Goal: Transaction & Acquisition: Book appointment/travel/reservation

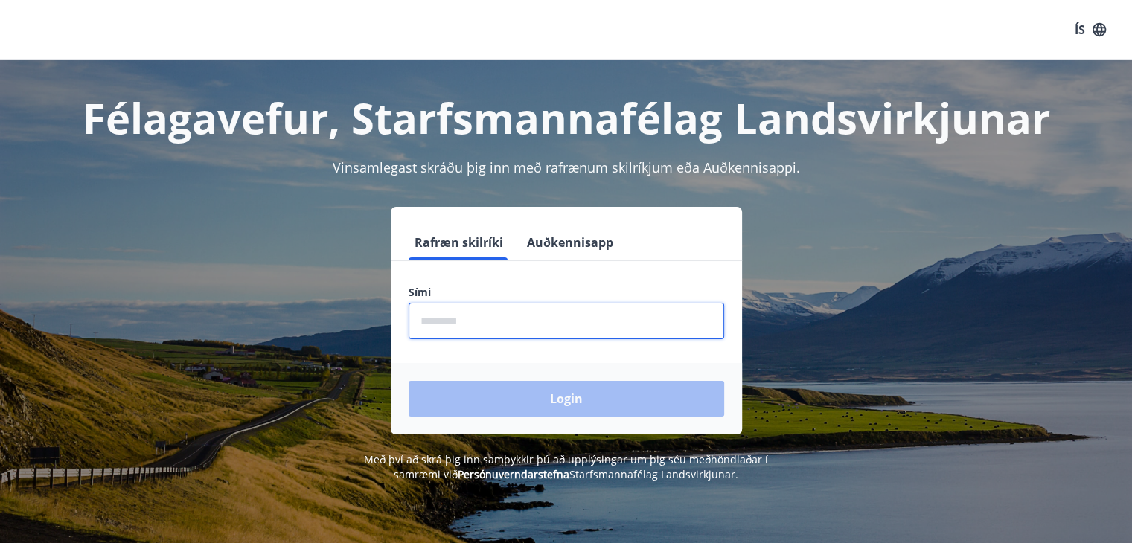
click at [447, 310] on input "phone" at bounding box center [567, 321] width 316 height 36
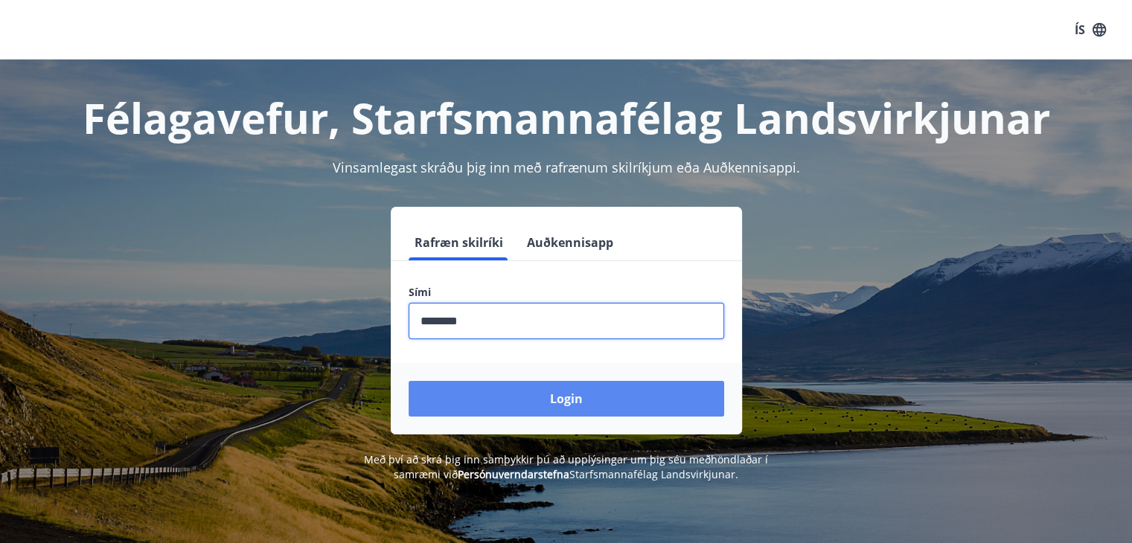
type input "********"
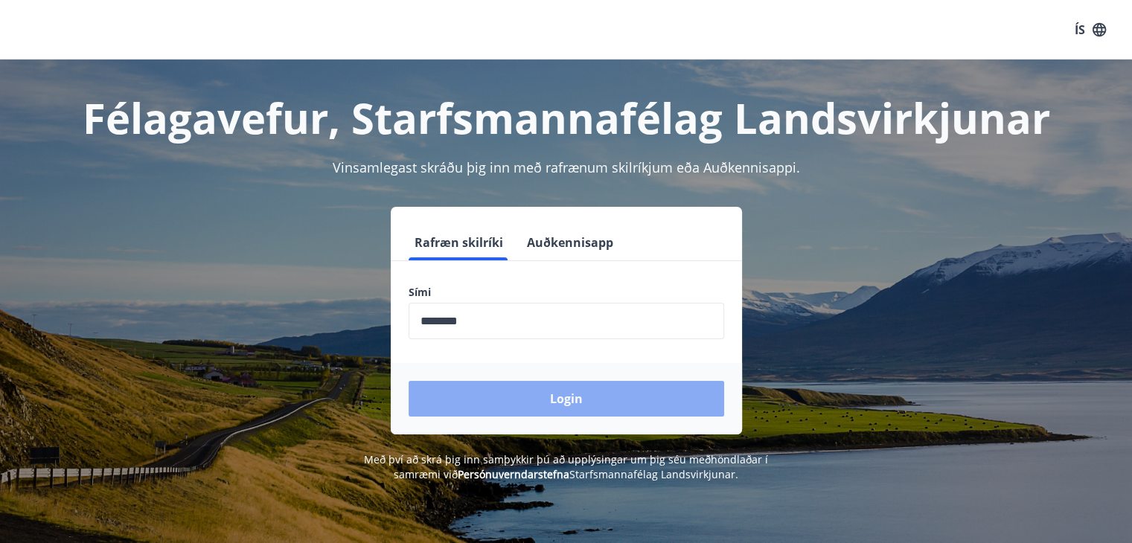
click at [564, 403] on button "Login" at bounding box center [567, 399] width 316 height 36
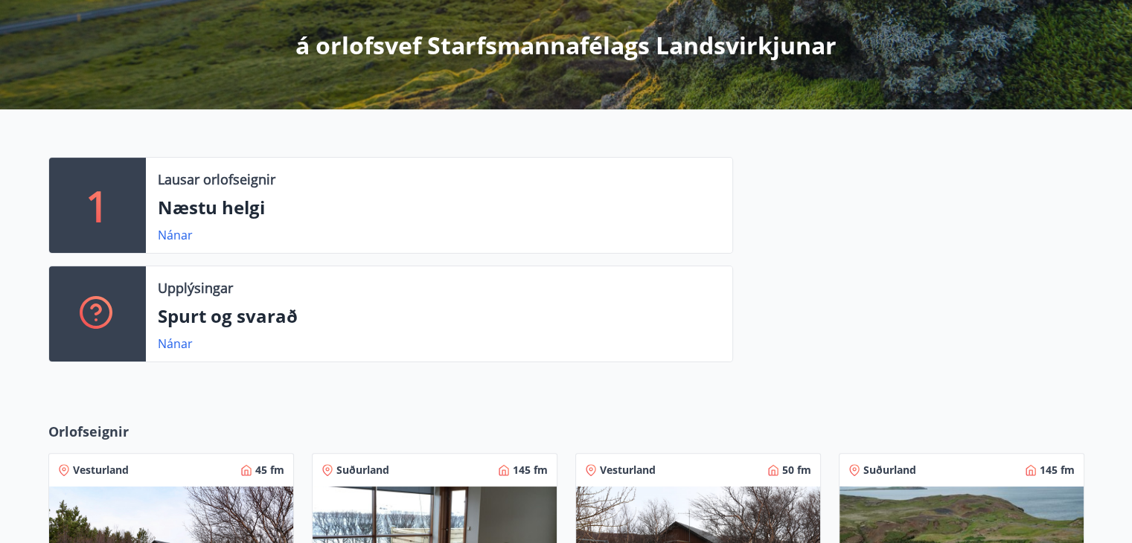
scroll to position [268, 0]
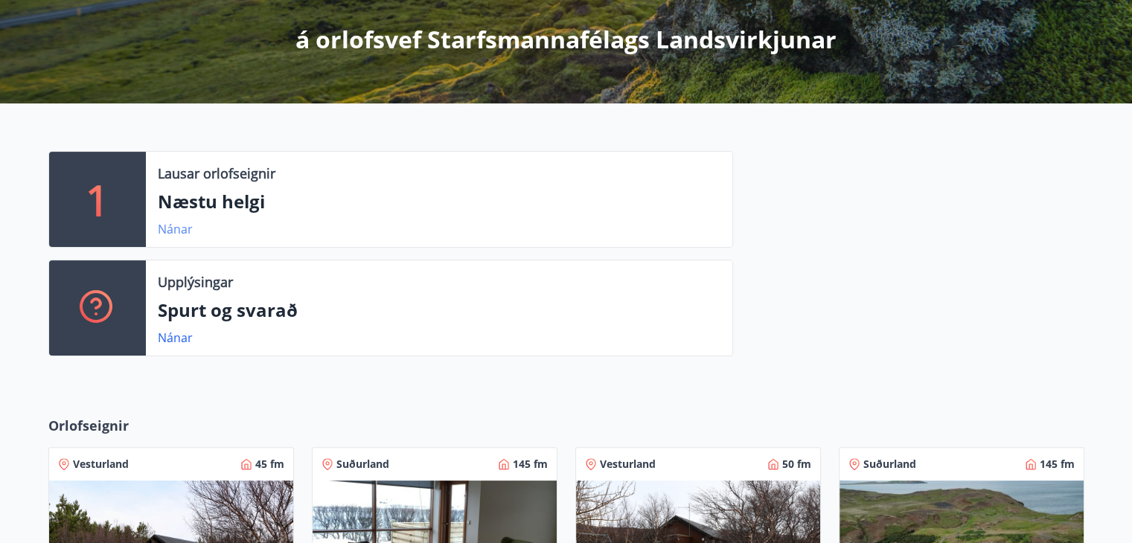
click at [180, 229] on link "Nánar" at bounding box center [175, 229] width 35 height 16
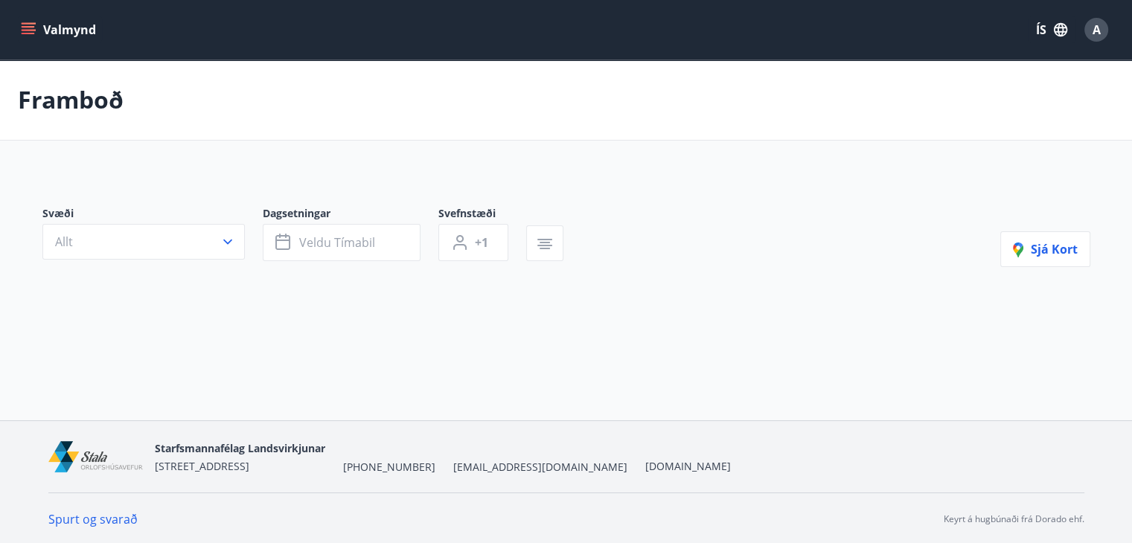
type input "*"
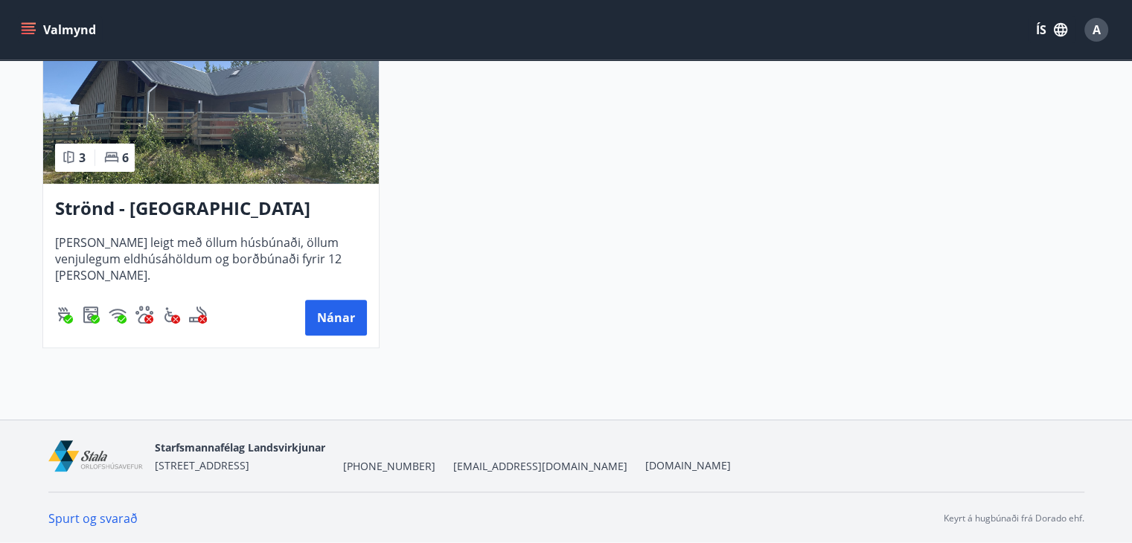
scroll to position [415, 0]
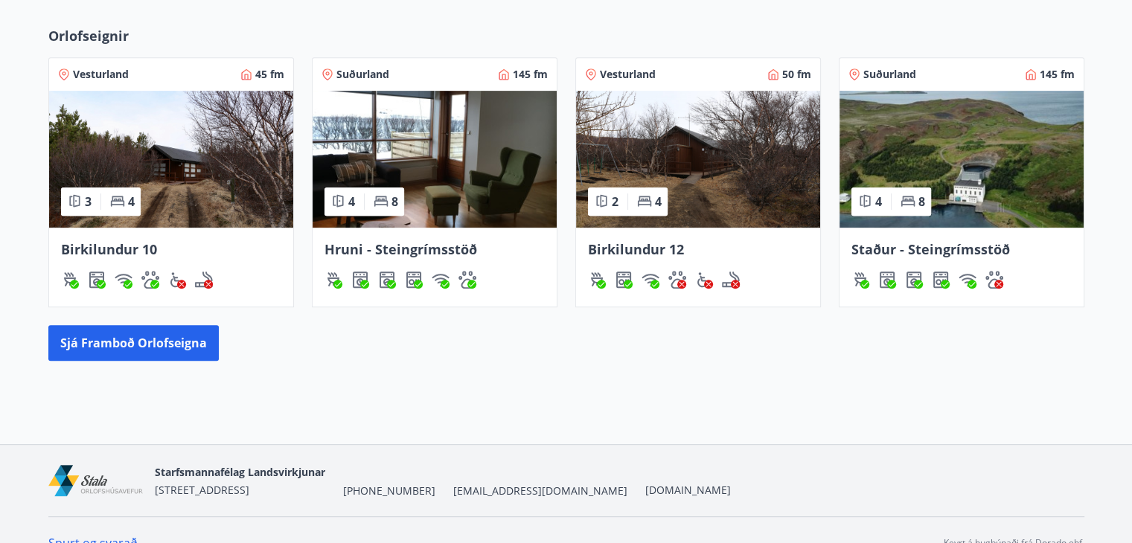
scroll to position [683, 0]
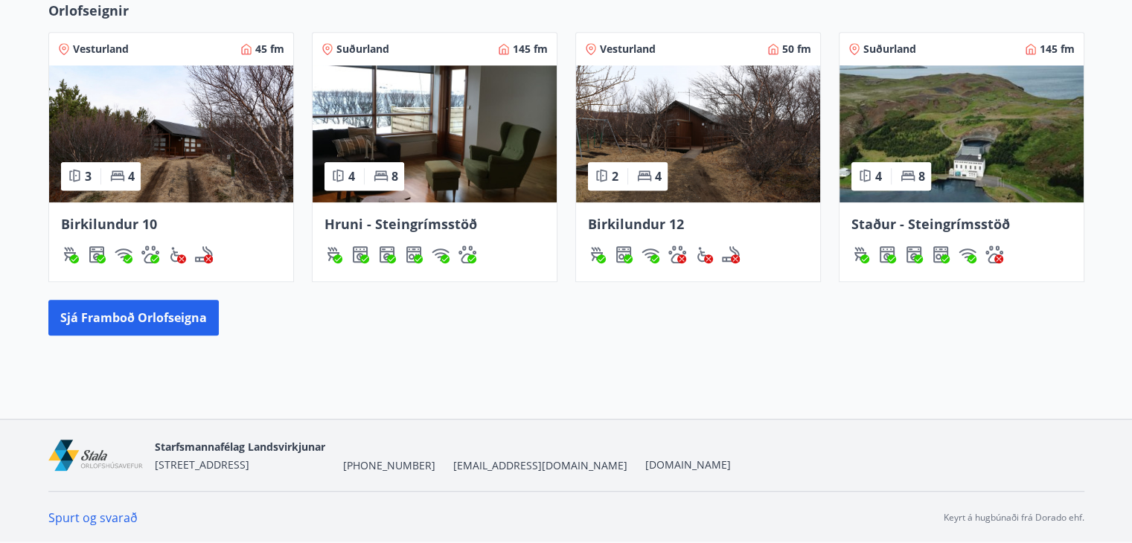
click at [947, 138] on img at bounding box center [961, 133] width 244 height 137
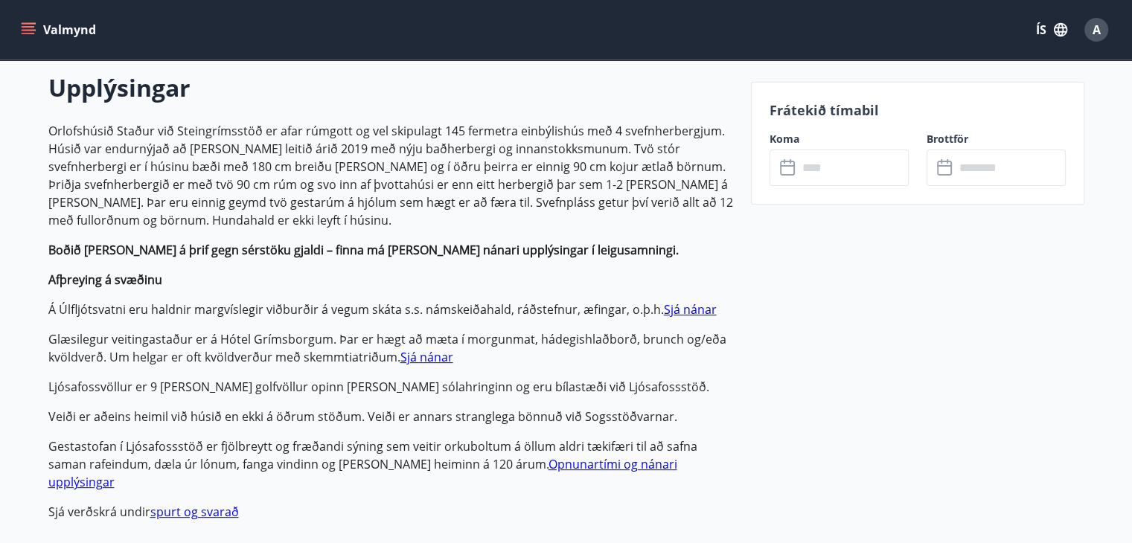
scroll to position [447, 0]
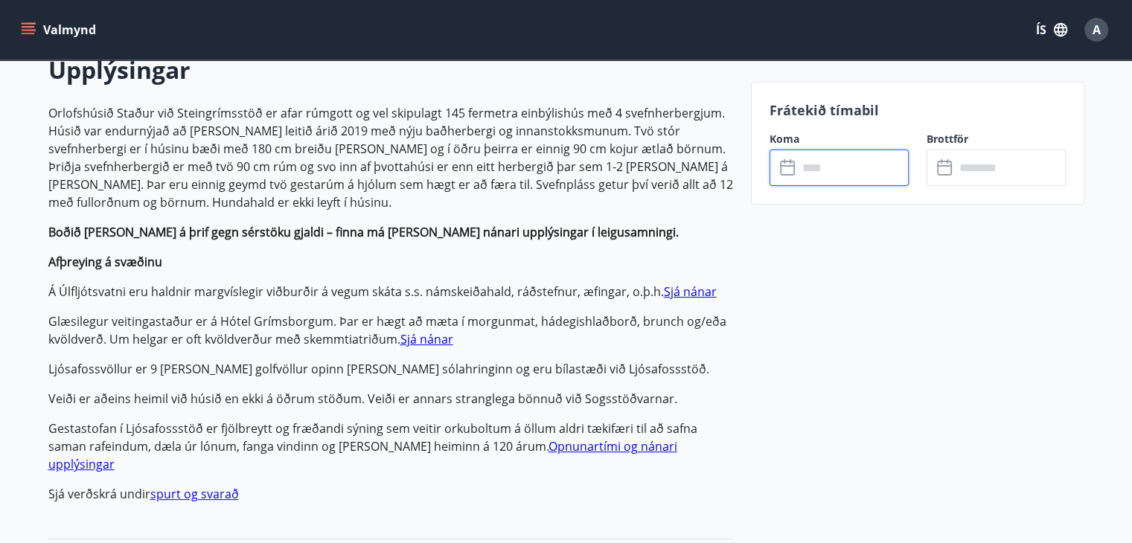
click at [864, 161] on input "text" at bounding box center [853, 168] width 111 height 36
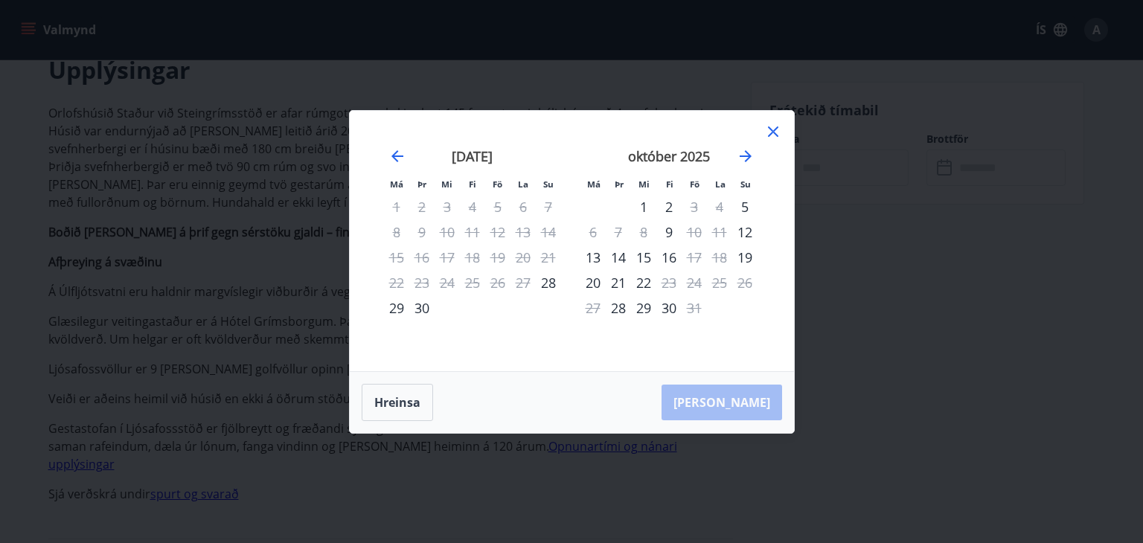
click at [774, 124] on icon at bounding box center [773, 132] width 18 height 18
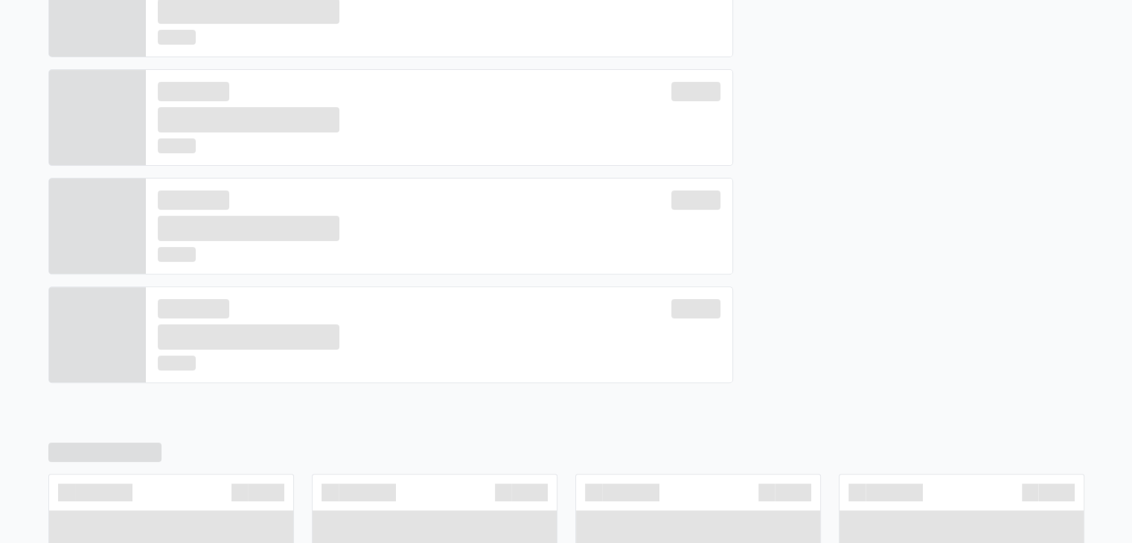
scroll to position [683, 0]
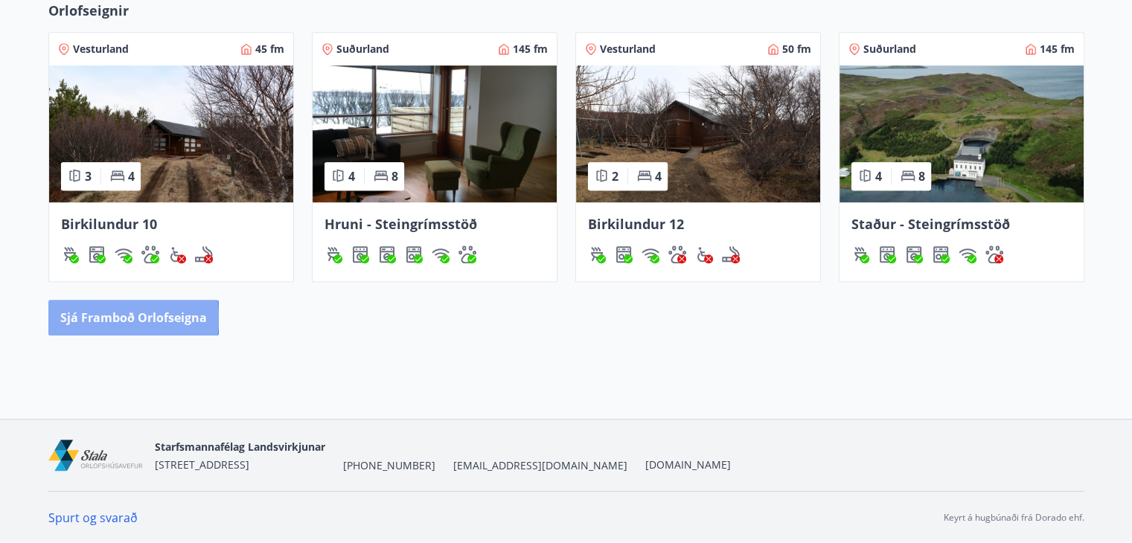
click at [89, 317] on button "Sjá framboð orlofseigna" at bounding box center [133, 318] width 170 height 36
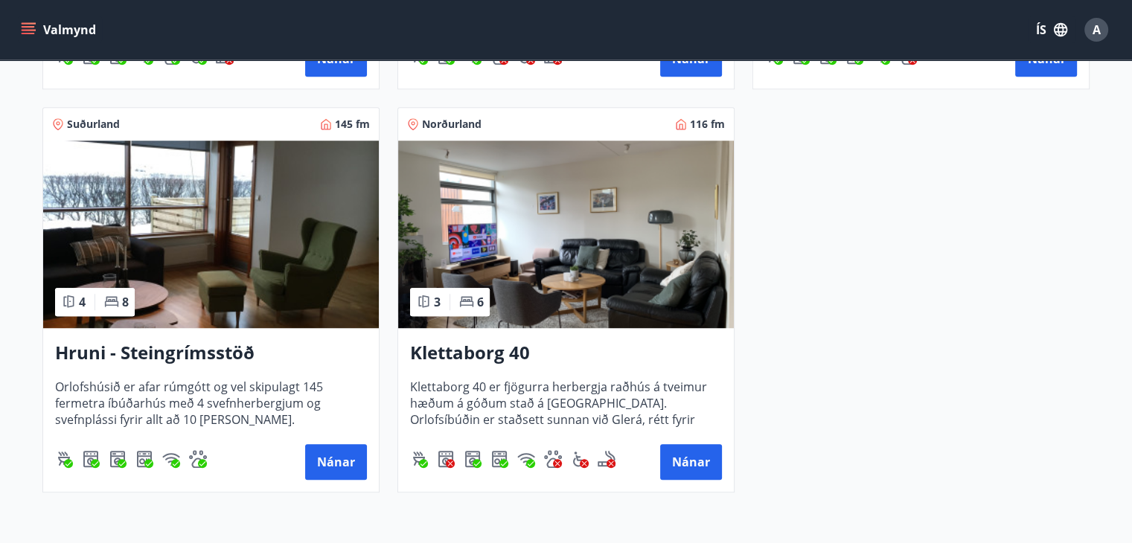
scroll to position [1042, 0]
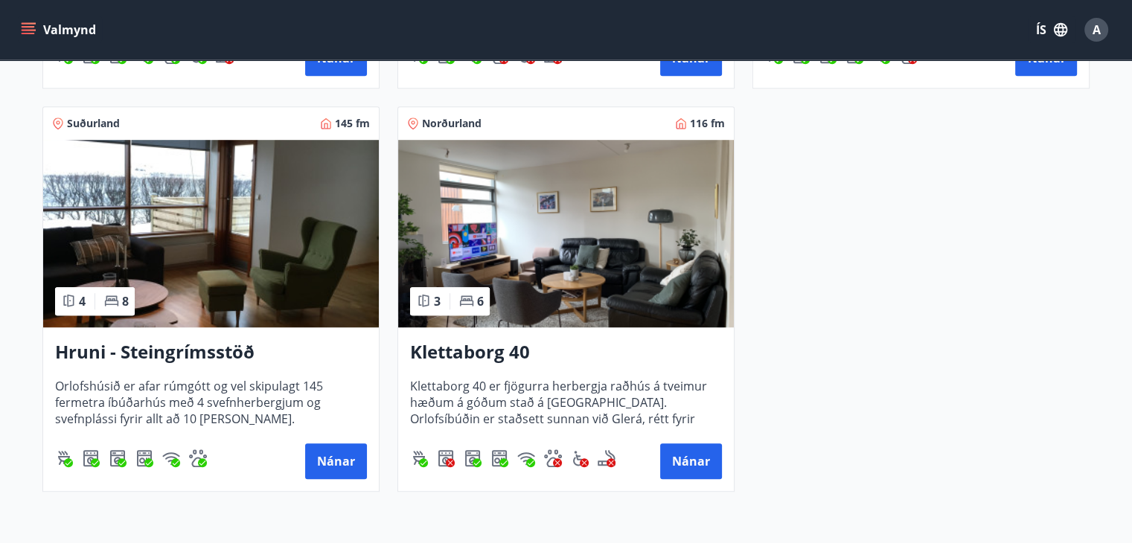
click at [563, 282] on img at bounding box center [566, 234] width 336 height 188
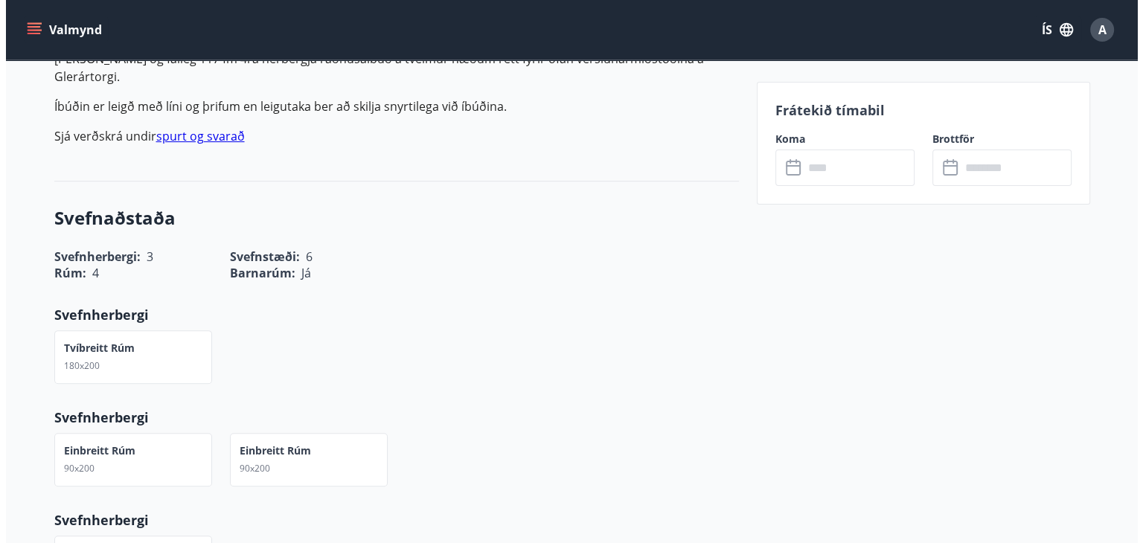
scroll to position [506, 0]
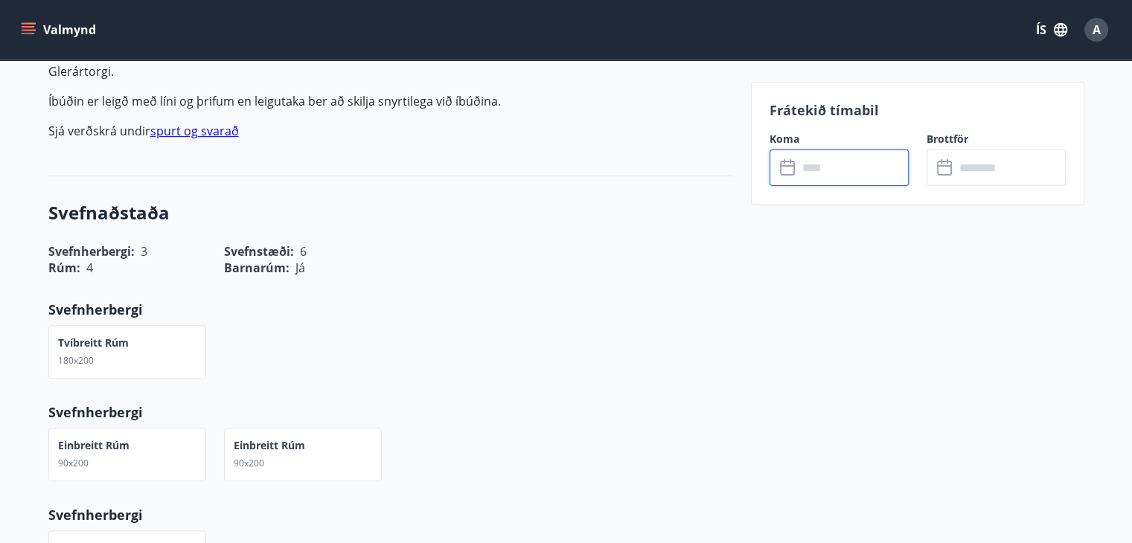
click at [862, 164] on input "text" at bounding box center [853, 168] width 111 height 36
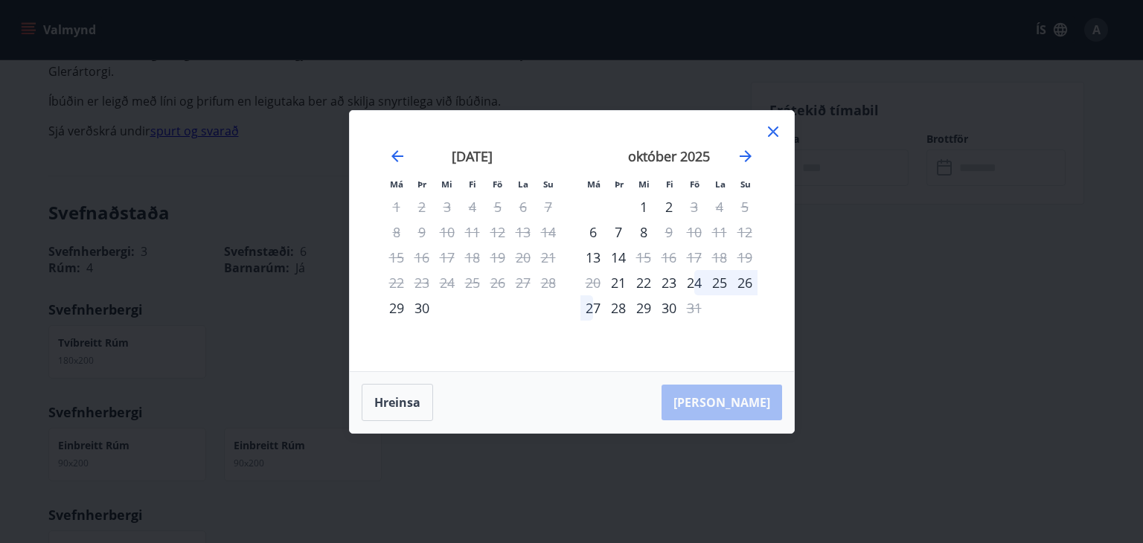
click at [698, 287] on div "24" at bounding box center [694, 282] width 25 height 25
click at [617, 310] on div "28" at bounding box center [618, 307] width 25 height 25
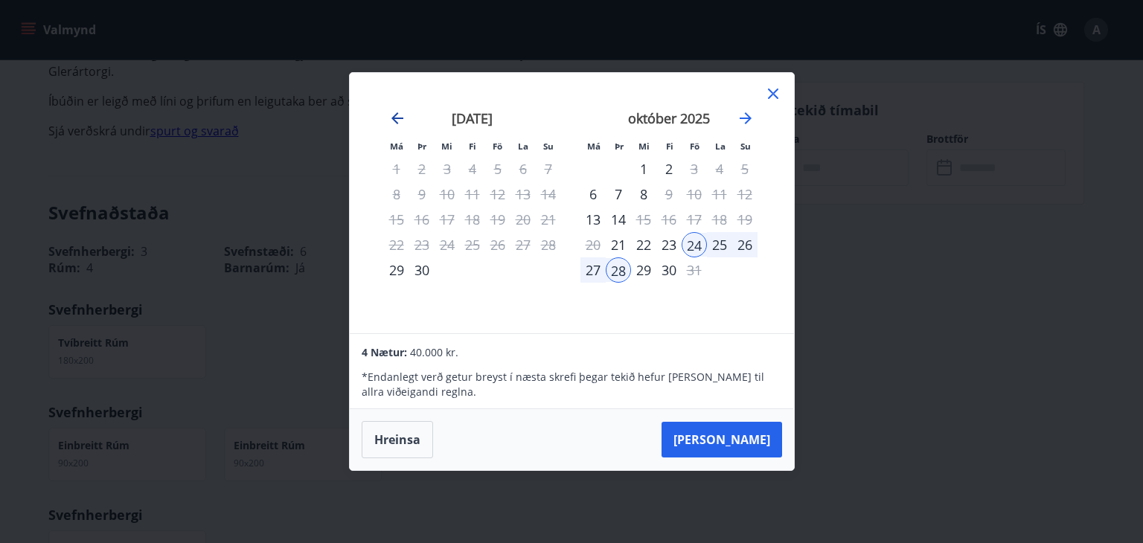
click at [391, 120] on icon "Move backward to switch to the previous month." at bounding box center [397, 118] width 18 height 18
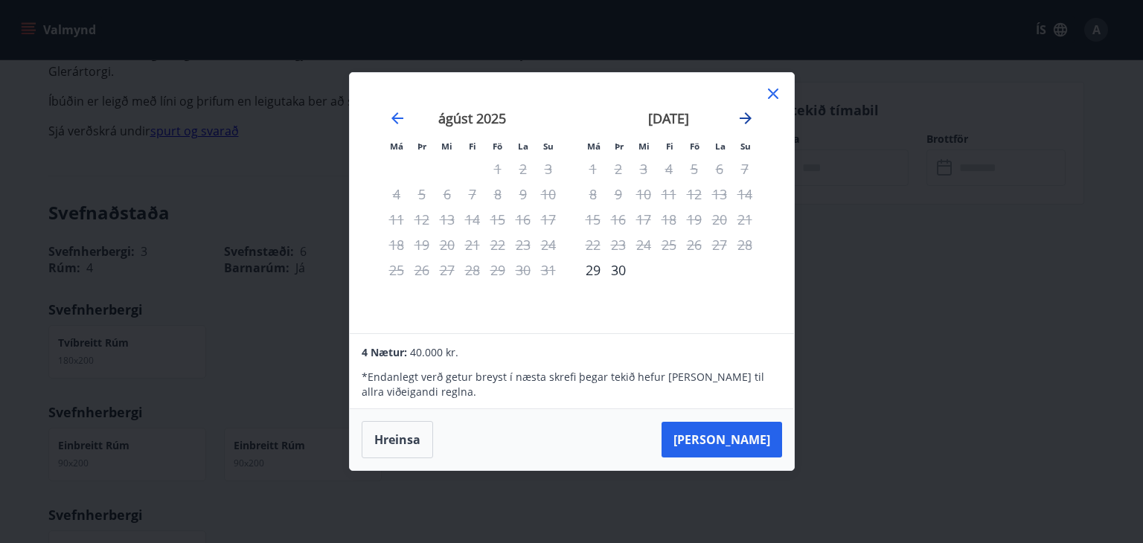
click at [747, 115] on icon "Move forward to switch to the next month." at bounding box center [746, 118] width 12 height 12
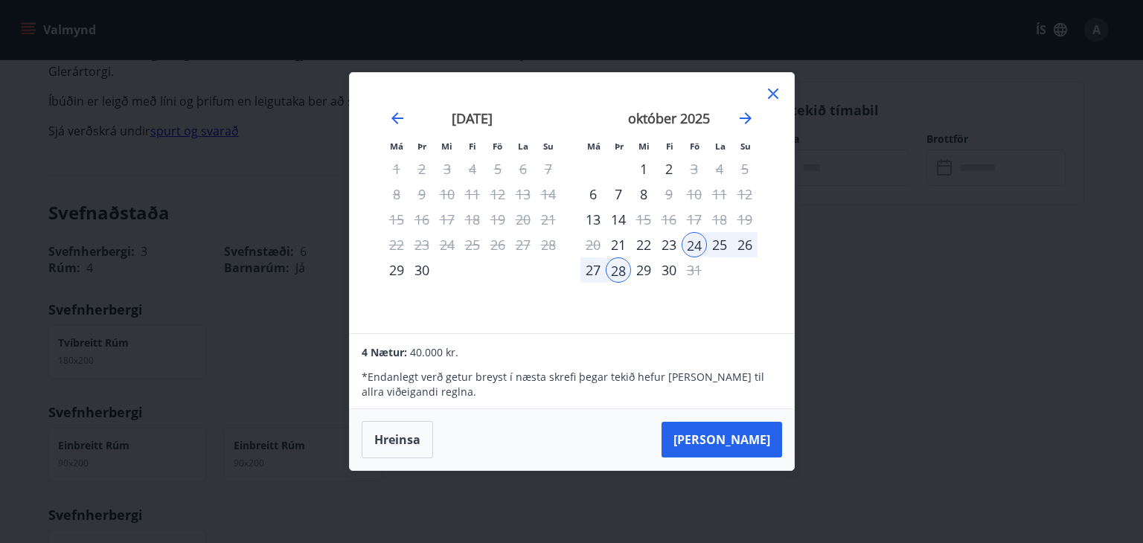
click at [615, 280] on div "28" at bounding box center [618, 269] width 25 height 25
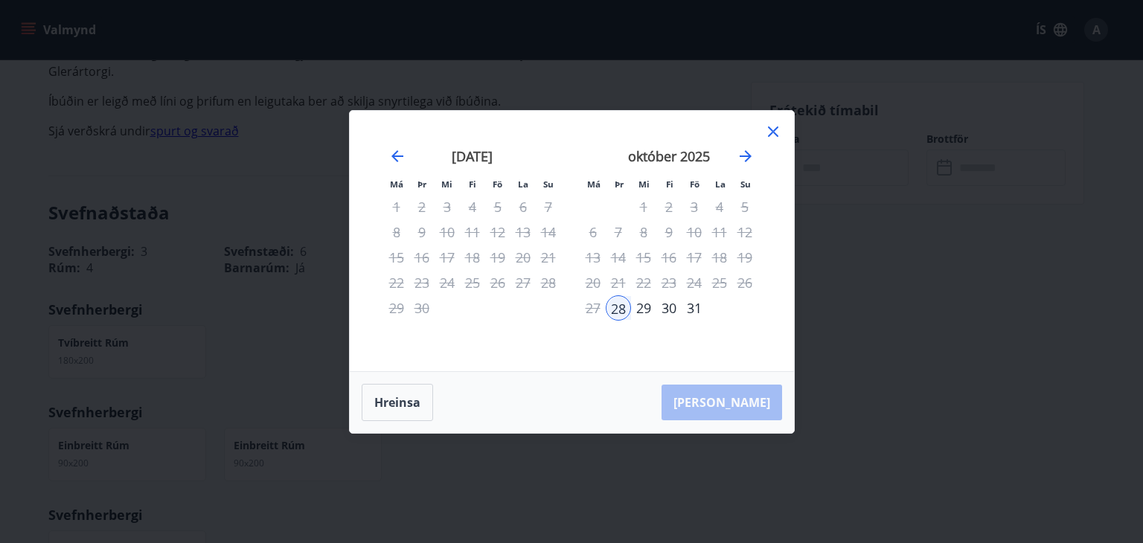
click at [614, 305] on div "28" at bounding box center [618, 307] width 25 height 25
click at [740, 155] on icon "Move forward to switch to the next month." at bounding box center [746, 156] width 18 height 18
click at [617, 406] on div "[PERSON_NAME]" at bounding box center [572, 402] width 444 height 61
click at [771, 127] on icon at bounding box center [773, 132] width 18 height 18
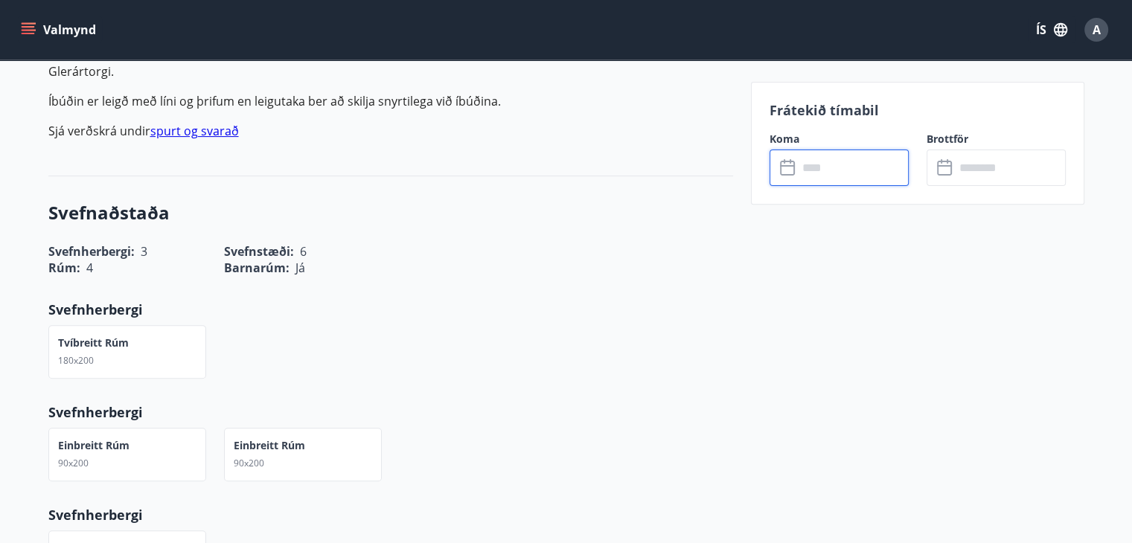
click at [828, 171] on input "text" at bounding box center [853, 168] width 111 height 36
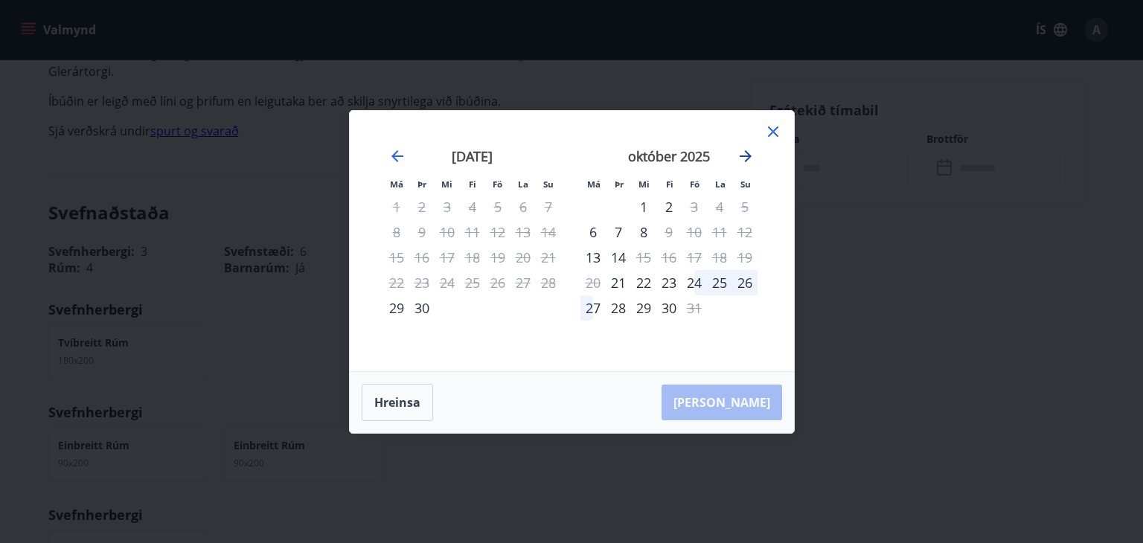
click at [741, 156] on icon "Move forward to switch to the next month." at bounding box center [746, 156] width 12 height 12
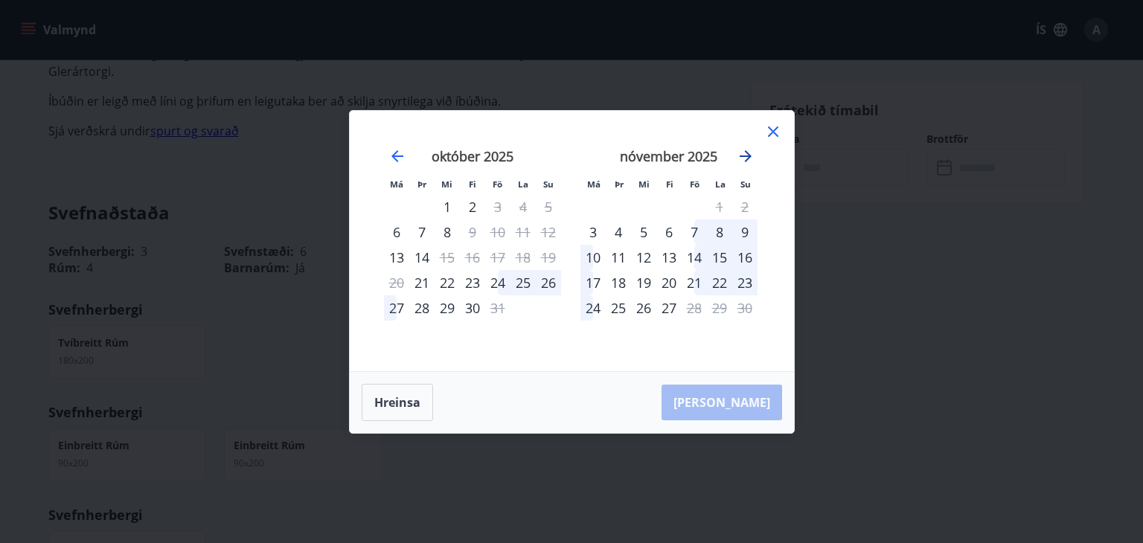
click at [747, 153] on icon "Move forward to switch to the next month." at bounding box center [746, 156] width 12 height 12
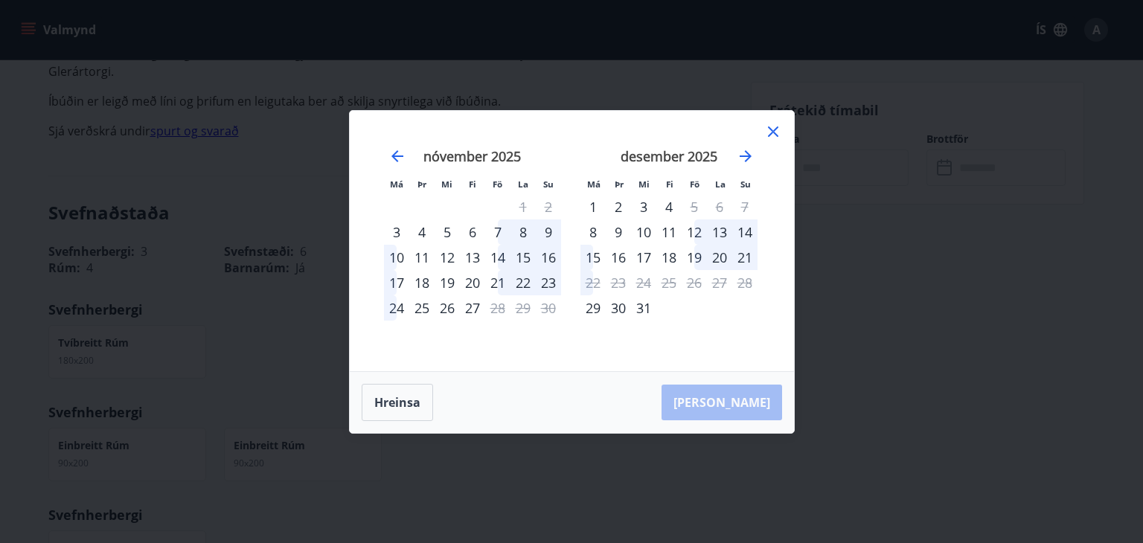
click at [772, 123] on icon at bounding box center [773, 132] width 18 height 18
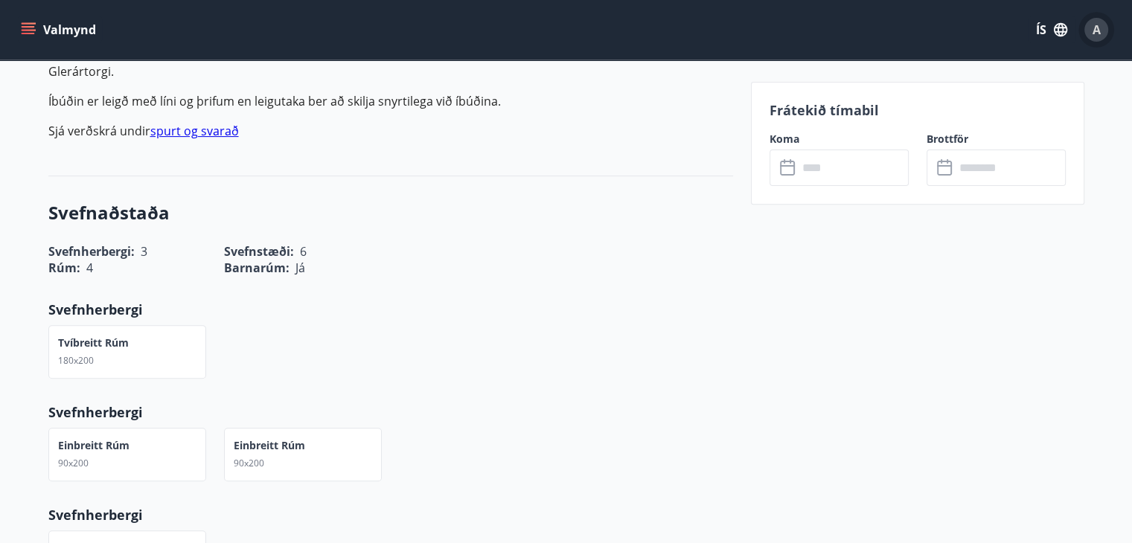
click at [1095, 22] on span "A" at bounding box center [1097, 30] width 8 height 16
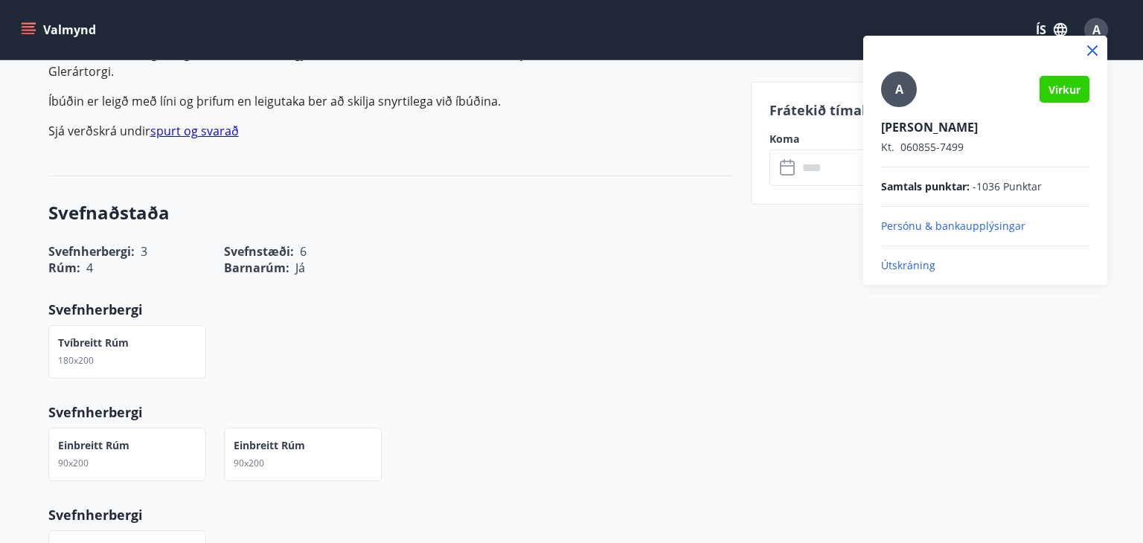
click at [906, 266] on p "Útskráning" at bounding box center [985, 265] width 208 height 15
